Goal: Information Seeking & Learning: Find specific fact

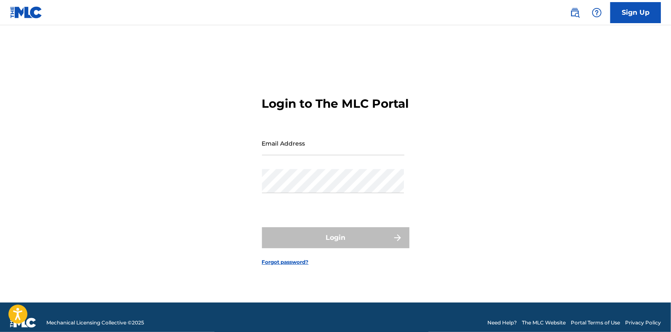
drag, startPoint x: 312, startPoint y: 146, endPoint x: 324, endPoint y: 161, distance: 19.2
click at [312, 146] on input "Email Address" at bounding box center [333, 143] width 142 height 24
type input "[PERSON_NAME][EMAIL_ADDRESS][DOMAIN_NAME]"
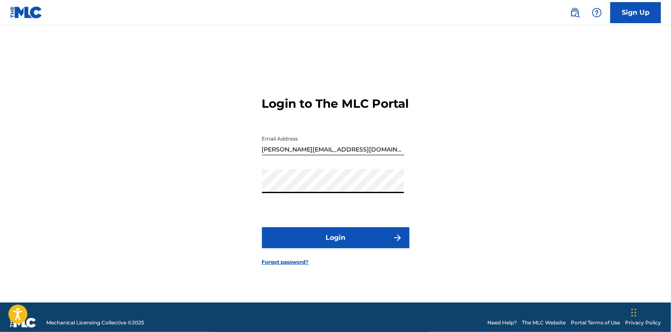
click at [320, 246] on button "Login" at bounding box center [335, 238] width 147 height 21
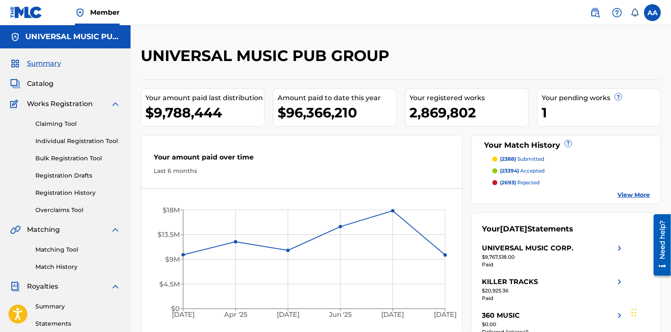
click at [43, 85] on span "Catalog" at bounding box center [40, 84] width 27 height 10
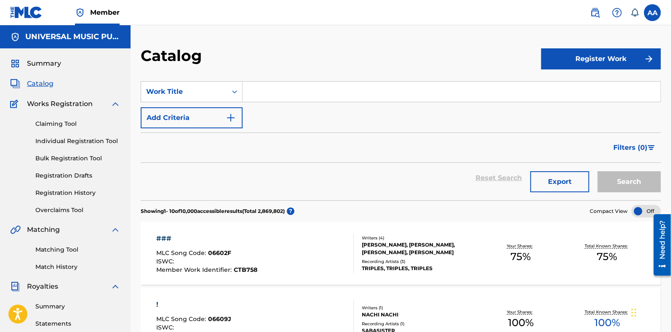
click at [290, 94] on input "Search Form" at bounding box center [452, 92] width 418 height 20
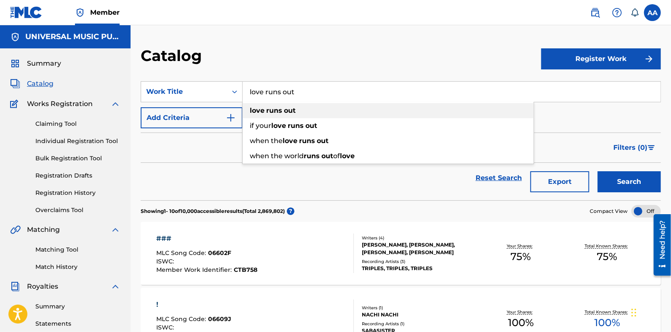
type input "love runs out"
click at [293, 107] on strong "out" at bounding box center [290, 111] width 12 height 8
click at [611, 183] on button "Search" at bounding box center [629, 181] width 63 height 21
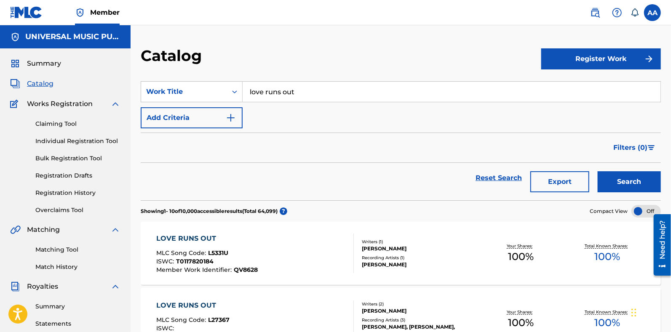
click at [196, 121] on button "Add Criteria" at bounding box center [192, 117] width 102 height 21
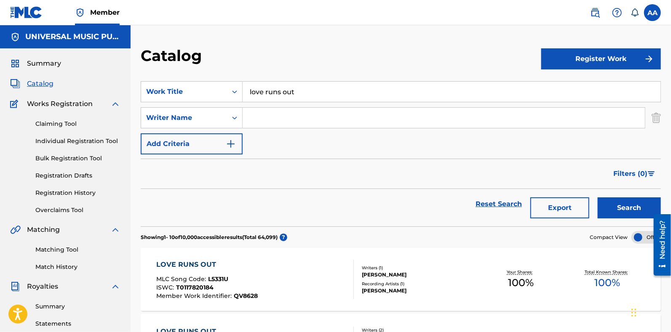
click at [274, 117] on input "Search Form" at bounding box center [444, 118] width 402 height 20
type input "[PERSON_NAME]"
click at [598, 198] on button "Search" at bounding box center [629, 208] width 63 height 21
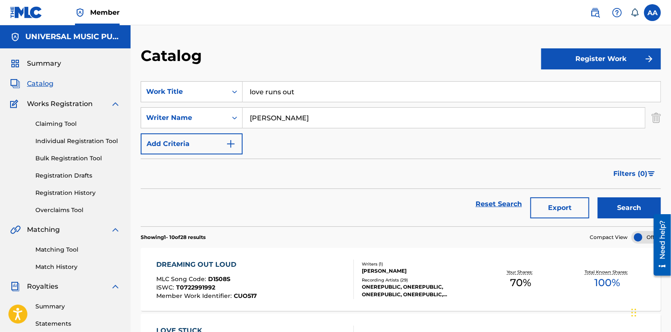
click at [600, 11] on link at bounding box center [595, 12] width 17 height 17
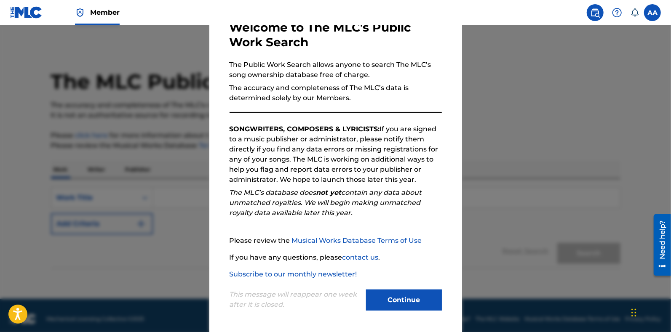
scroll to position [53, 0]
click at [384, 300] on button "Continue" at bounding box center [404, 299] width 76 height 21
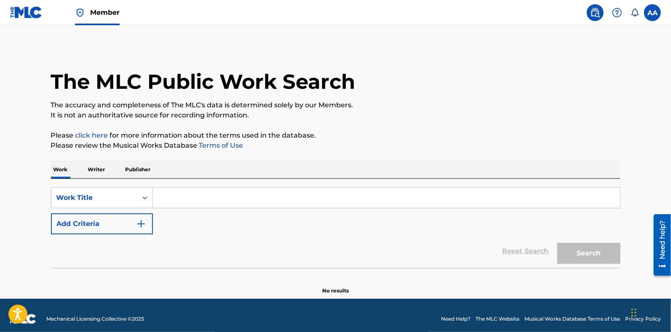
click at [165, 195] on input "Search Form" at bounding box center [386, 198] width 467 height 20
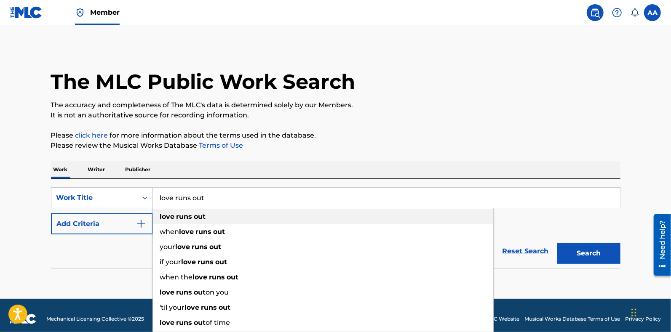
type input "love runs out"
click at [187, 216] on strong "runs" at bounding box center [185, 217] width 16 height 8
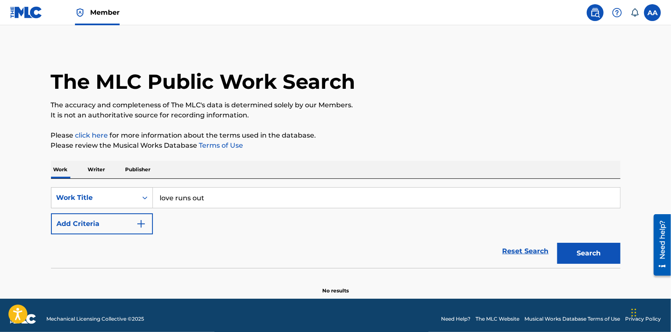
click at [139, 223] on img "Search Form" at bounding box center [141, 224] width 10 height 10
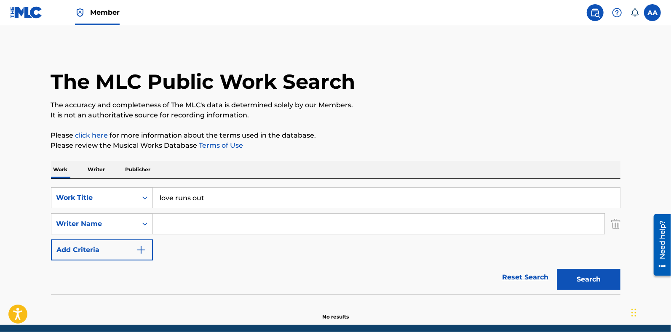
click at [165, 222] on input "Search Form" at bounding box center [379, 224] width 452 height 20
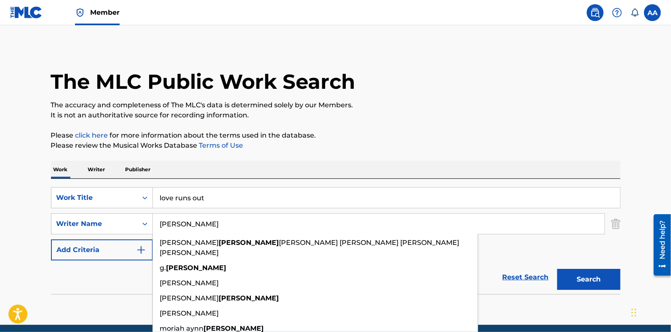
type input "[PERSON_NAME]"
click at [557, 269] on button "Search" at bounding box center [588, 279] width 63 height 21
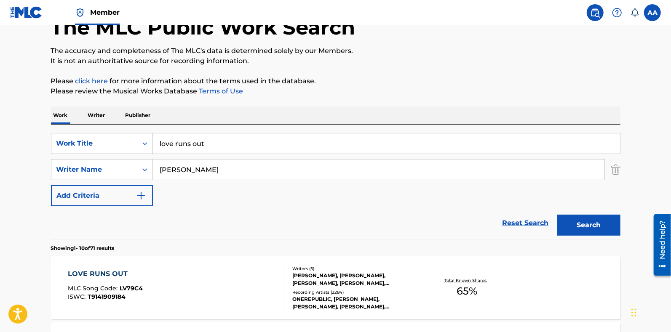
scroll to position [105, 0]
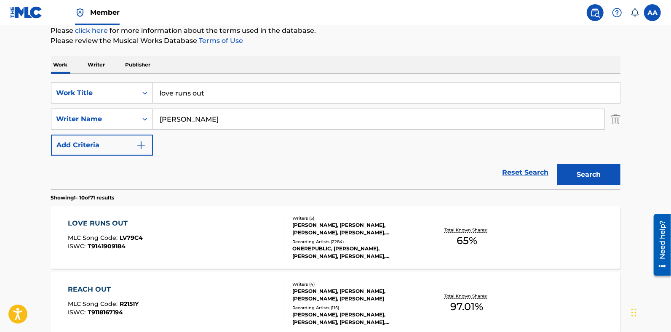
click at [228, 243] on div "LOVE RUNS OUT MLC Song Code : LV79C4 ISWC : T9141909184" at bounding box center [176, 238] width 217 height 38
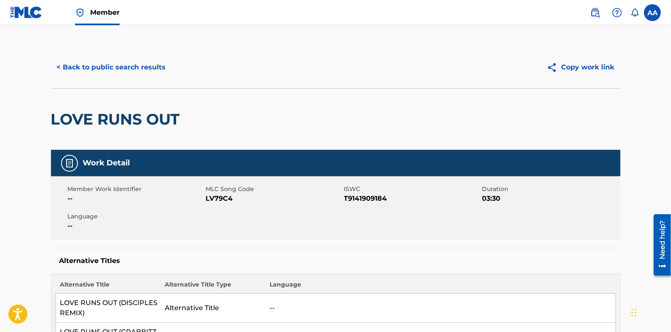
click at [114, 64] on button "< Back to public search results" at bounding box center [111, 67] width 121 height 21
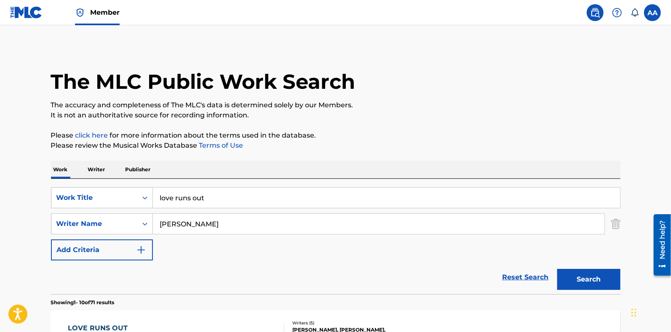
scroll to position [105, 0]
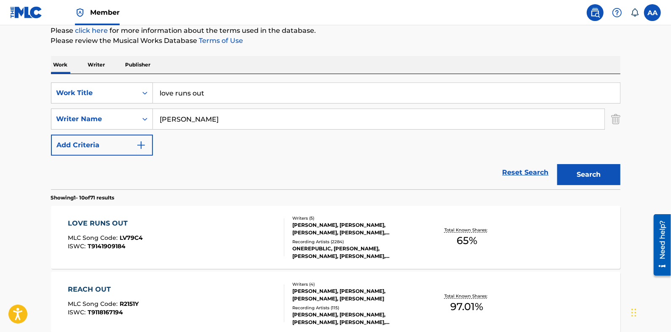
drag, startPoint x: 273, startPoint y: 91, endPoint x: 153, endPoint y: 93, distance: 120.9
click at [153, 93] on input "love runs out" at bounding box center [386, 93] width 467 height 20
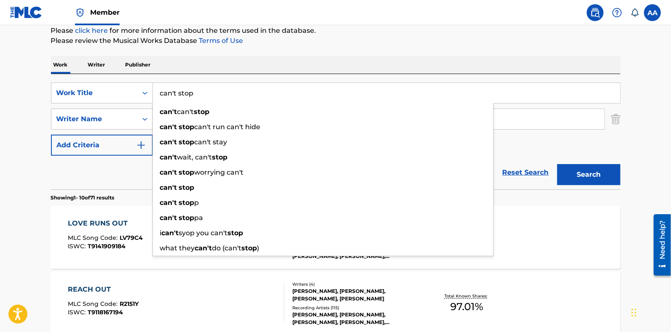
type input "can't stop"
click at [557, 164] on button "Search" at bounding box center [588, 174] width 63 height 21
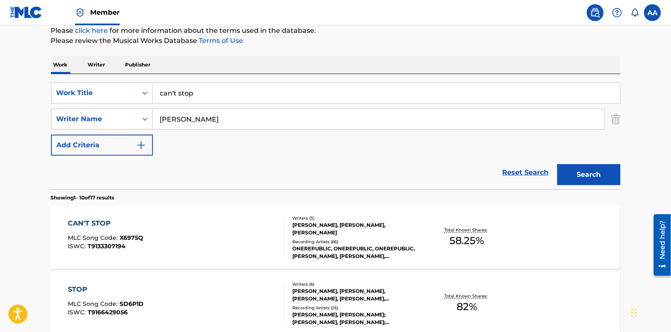
click at [197, 243] on div "CAN'T STOP MLC Song Code : X6975Q ISWC : T9133307194" at bounding box center [176, 238] width 217 height 38
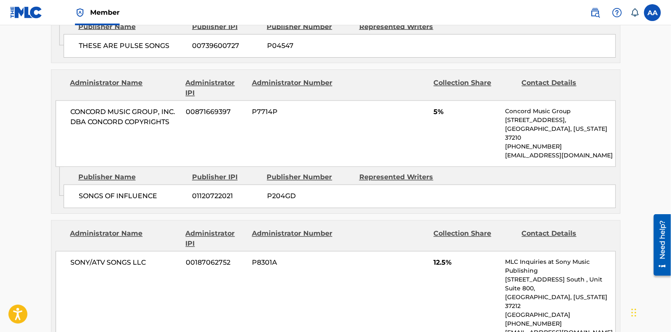
scroll to position [1001, 0]
